Goal: Task Accomplishment & Management: Complete application form

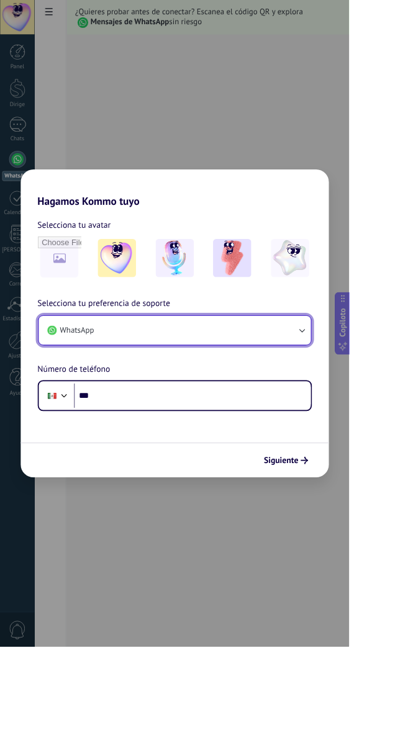
click at [363, 403] on button "WhatsApp" at bounding box center [204, 385] width 318 height 33
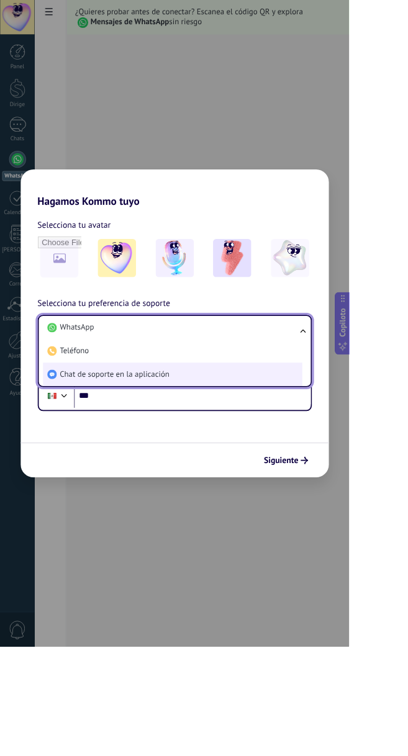
click at [198, 444] on span "Chat de soporte en la aplicación" at bounding box center [134, 437] width 128 height 12
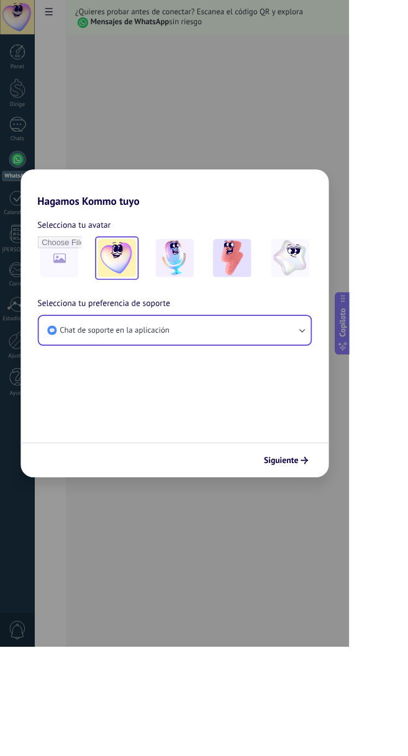
click at [159, 324] on img at bounding box center [136, 301] width 45 height 45
click at [349, 542] on span "Siguiente" at bounding box center [328, 537] width 40 height 9
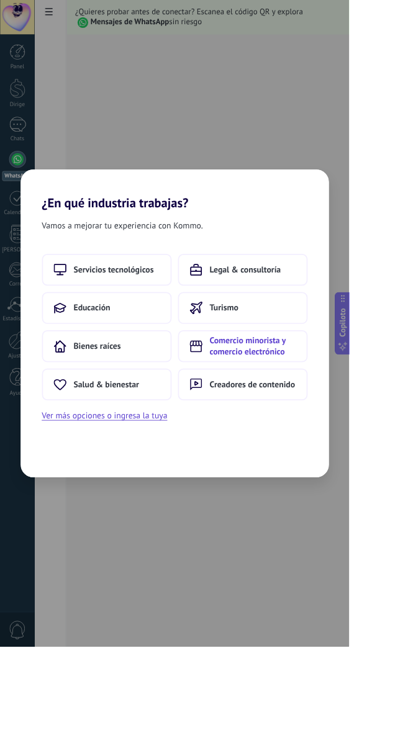
click at [311, 417] on font "Comercio minorista y comercio electrónico" at bounding box center [289, 404] width 89 height 25
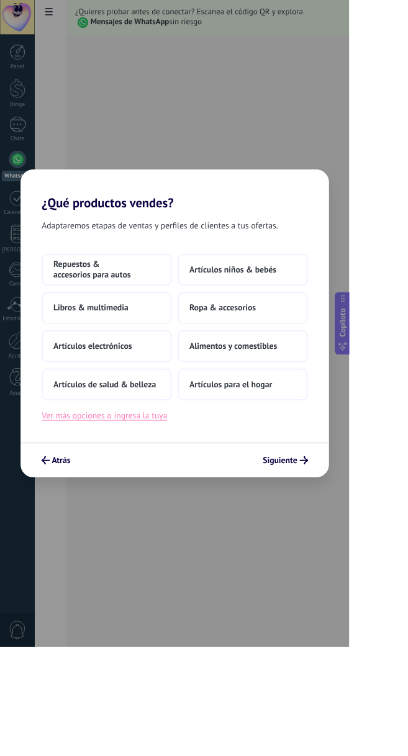
click at [179, 492] on font "Ver más opciones o ingresa la tuya" at bounding box center [122, 485] width 146 height 12
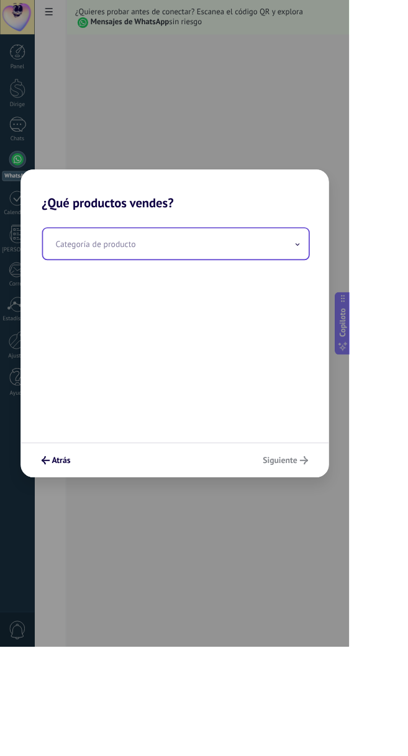
click at [360, 303] on input "text" at bounding box center [205, 285] width 310 height 36
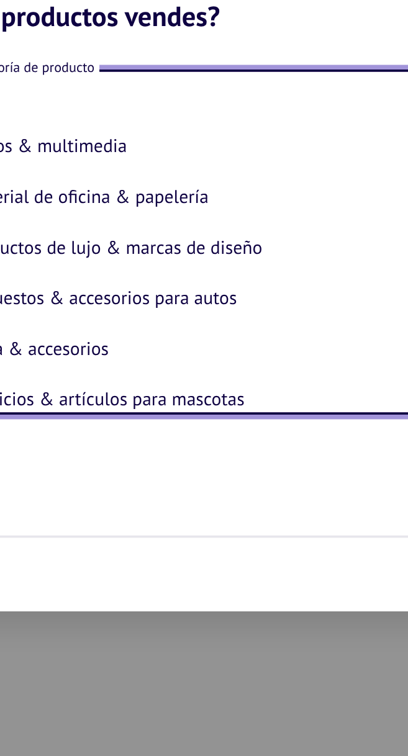
scroll to position [282, 0]
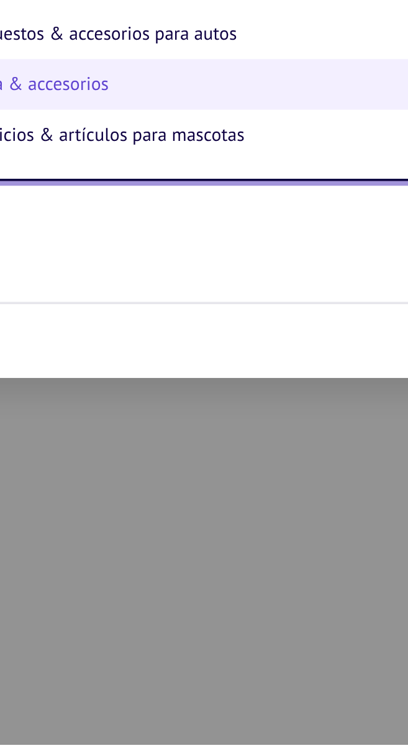
click at [143, 406] on font "Ropa & accesorios" at bounding box center [104, 399] width 78 height 12
type input "**********"
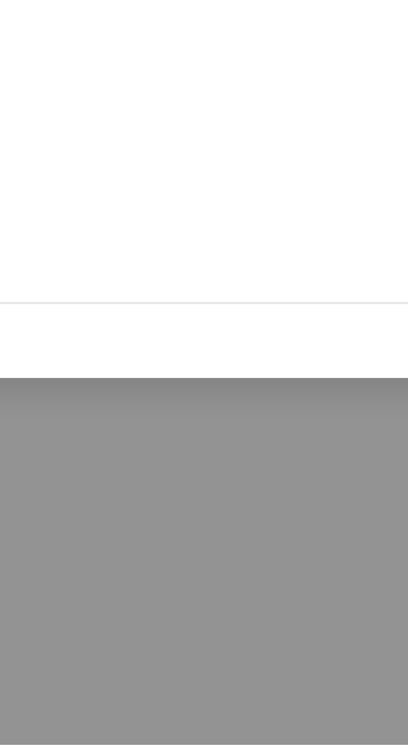
click at [280, 382] on div "**********" at bounding box center [204, 381] width 360 height 271
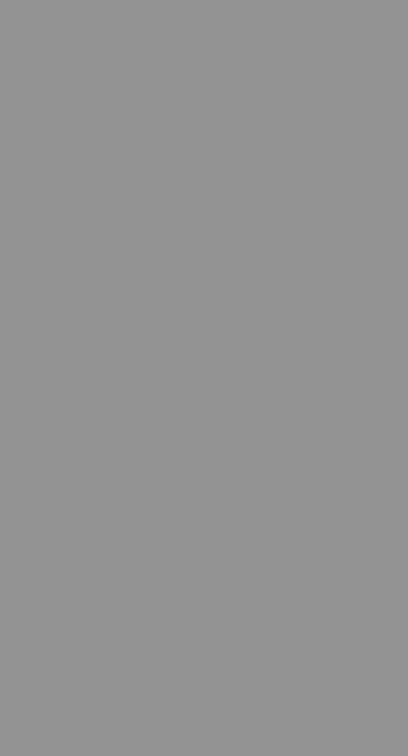
scroll to position [0, 0]
